Goal: Register for event/course

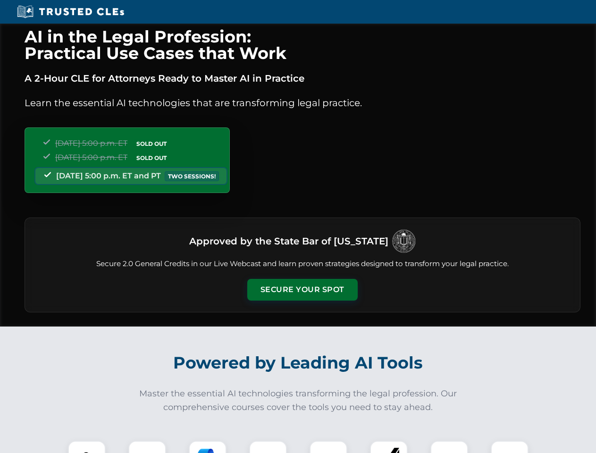
click at [302, 290] on button "Secure Your Spot" at bounding box center [302, 290] width 110 height 22
click at [87, 447] on img at bounding box center [86, 459] width 27 height 27
click at [147, 447] on div at bounding box center [147, 459] width 38 height 38
click at [207, 447] on div at bounding box center [208, 459] width 38 height 38
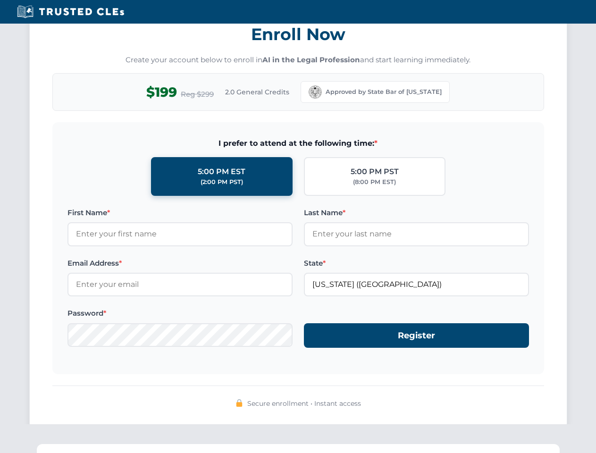
click at [268, 447] on div "AI in the Legal Profession: Practical Use Cases that Work A 2-Hour CLE for Atto…" at bounding box center [298, 309] width 596 height 2206
